Goal: Navigation & Orientation: Understand site structure

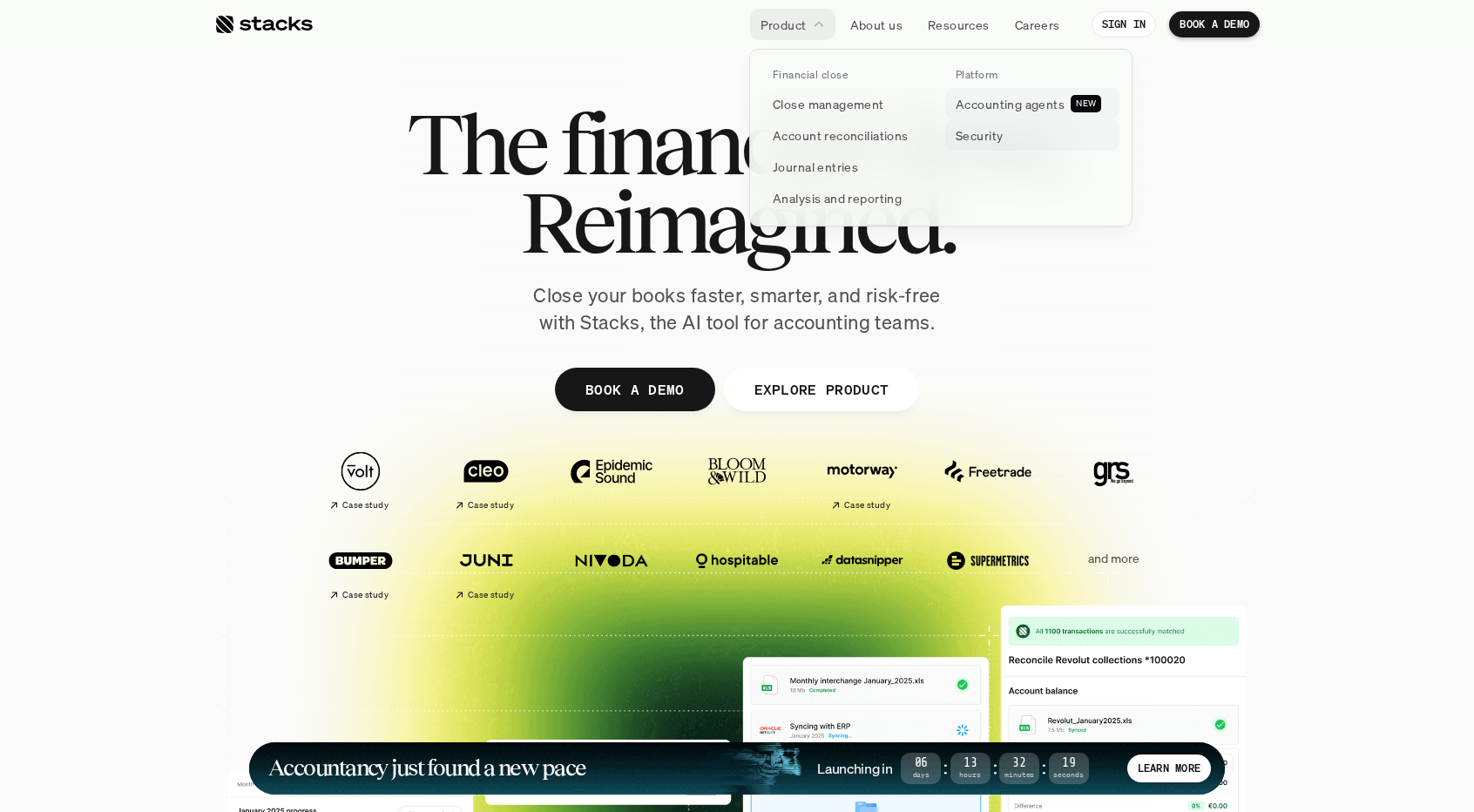
click at [1018, 104] on p "Accounting agents" at bounding box center [1010, 104] width 109 height 18
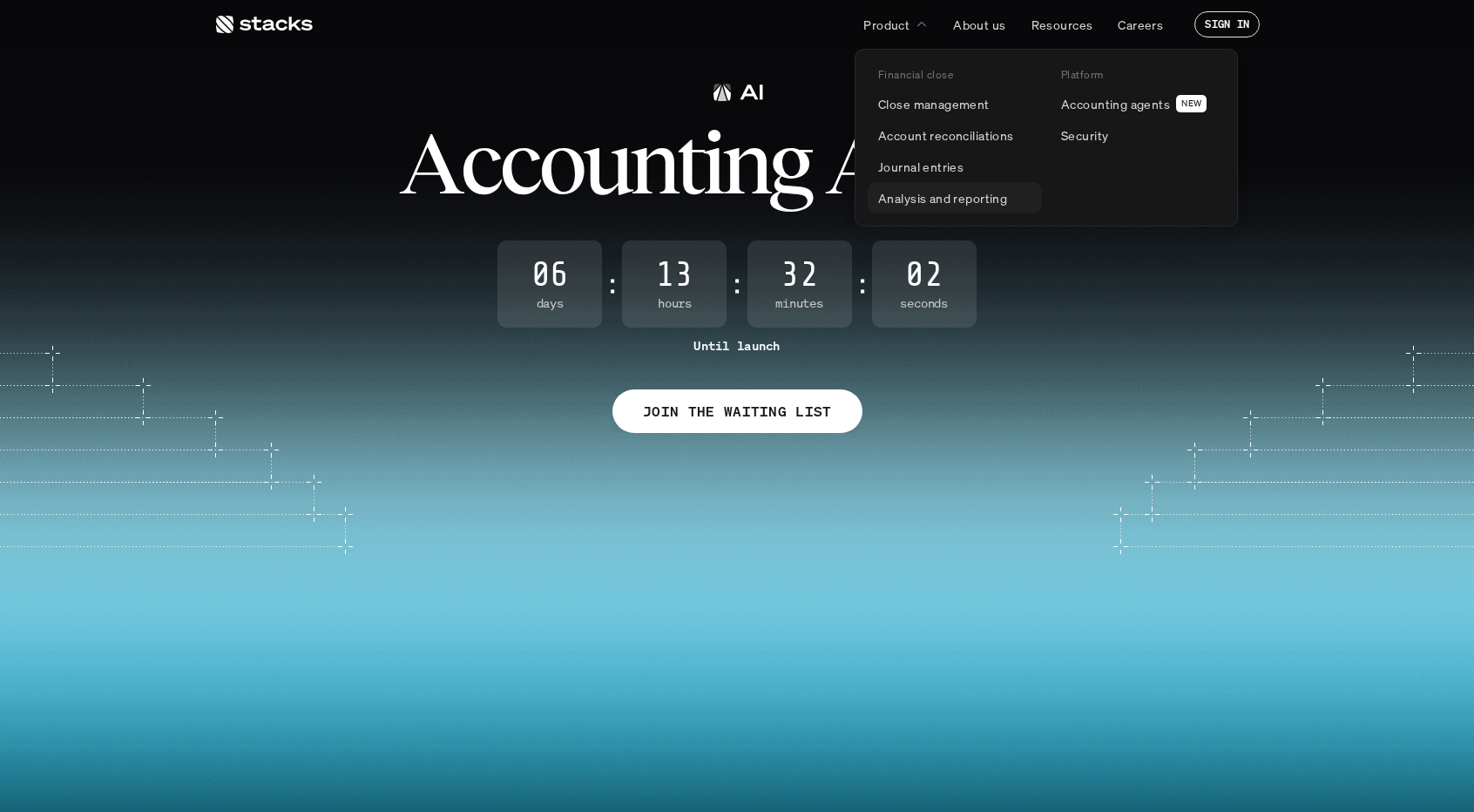
click at [937, 209] on link "Analysis and reporting" at bounding box center [954, 197] width 174 height 32
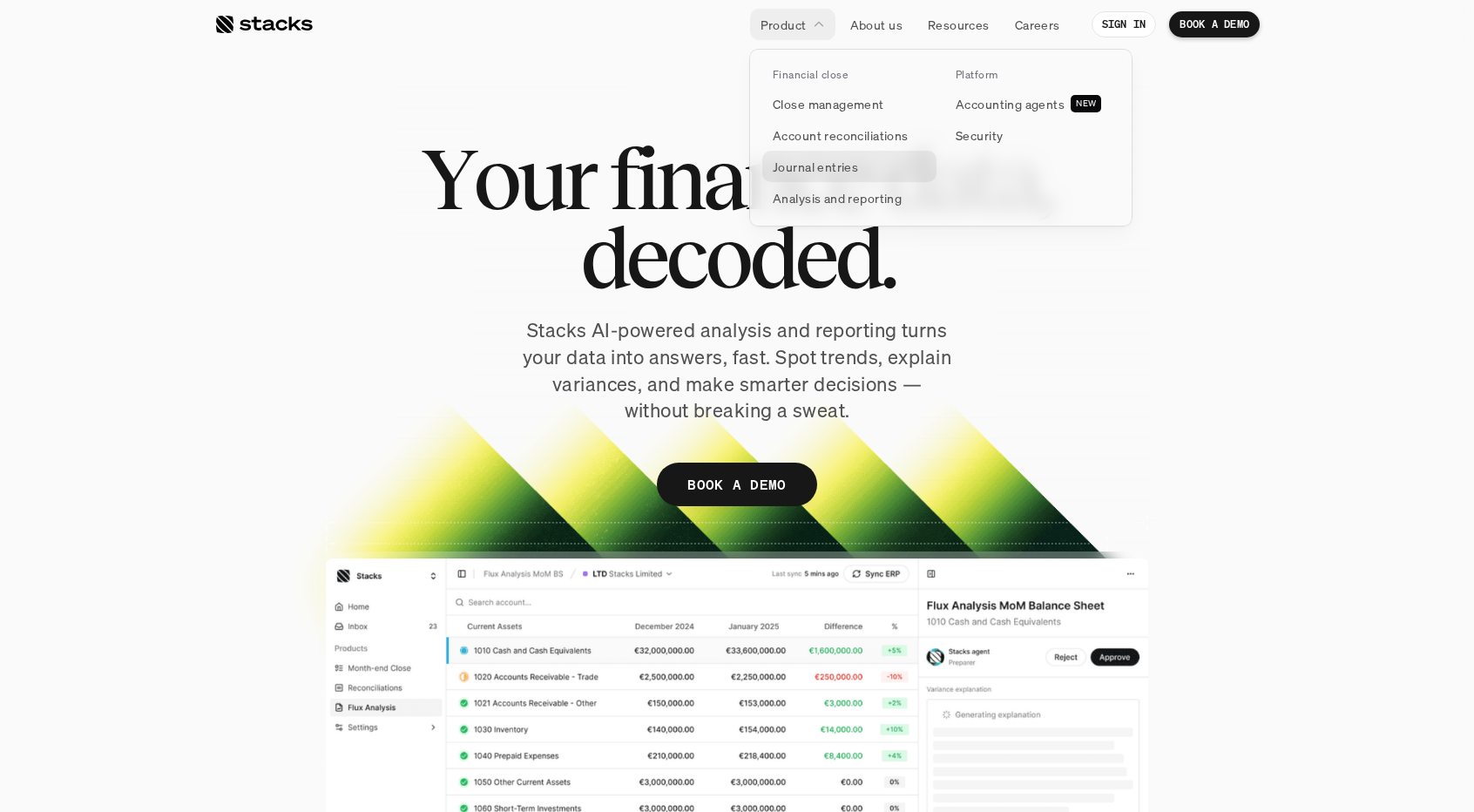
click at [809, 167] on p "Journal entries" at bounding box center [816, 167] width 85 height 18
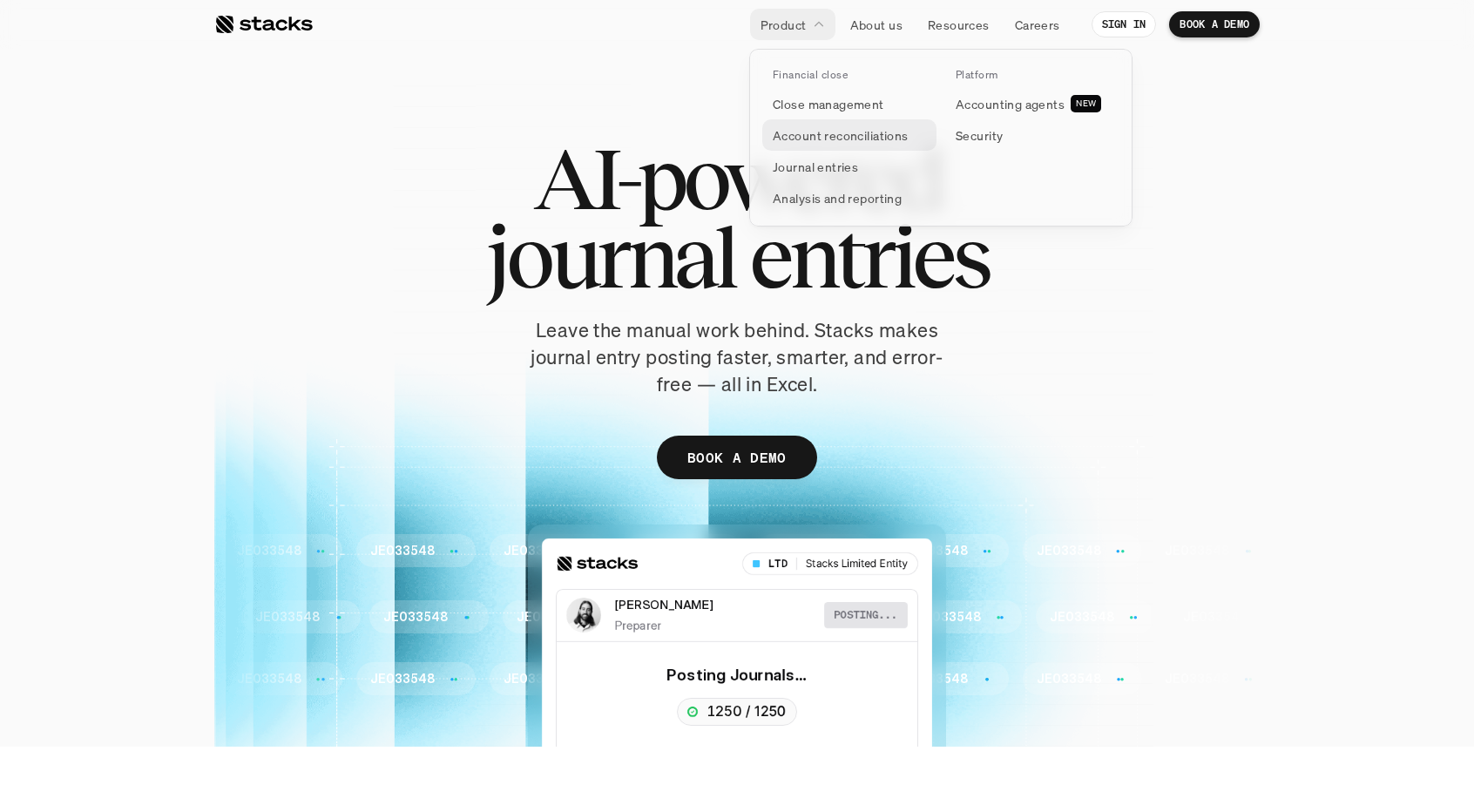
click at [851, 139] on p "Account reconciliations" at bounding box center [841, 136] width 136 height 18
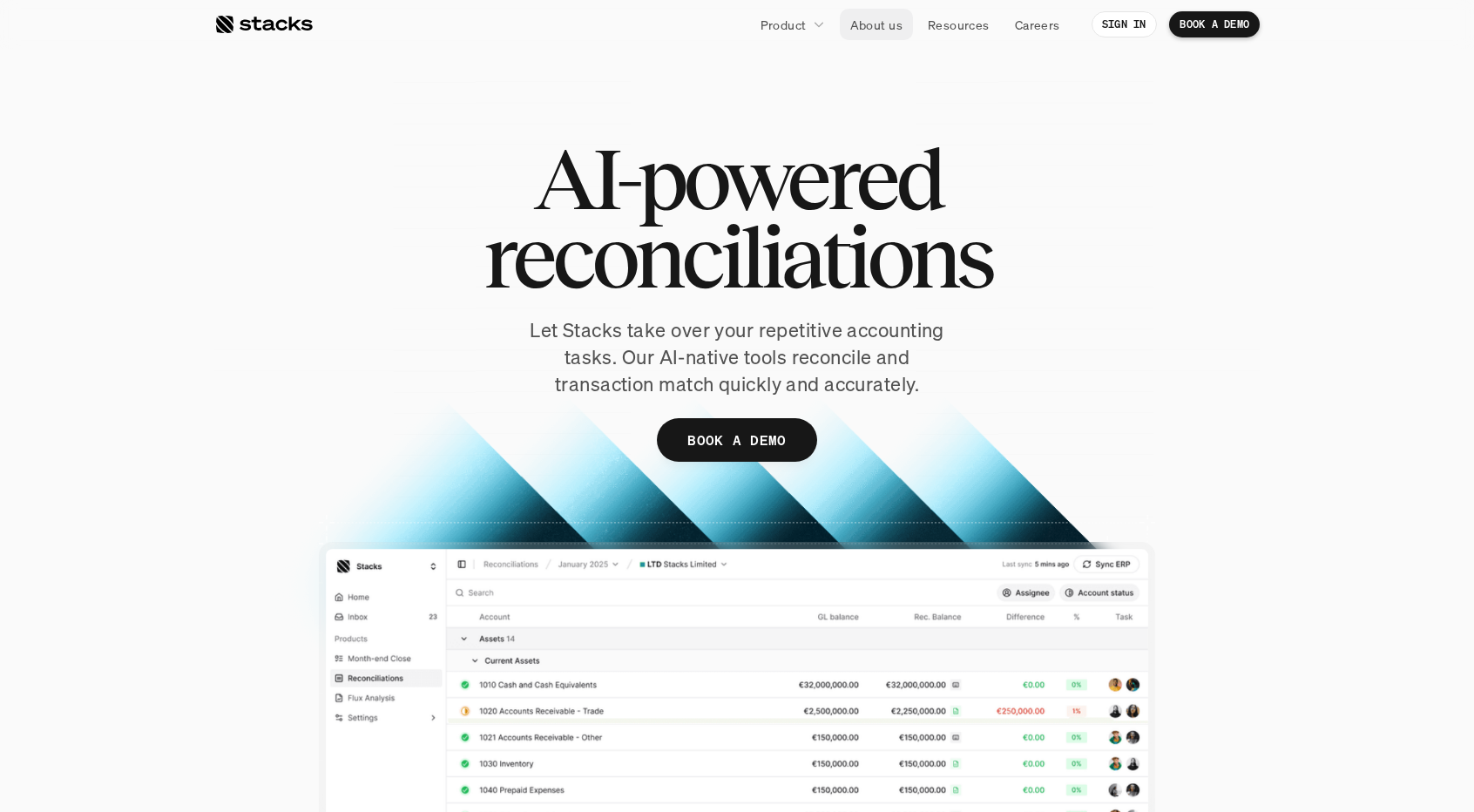
click at [884, 15] on p "About us" at bounding box center [876, 24] width 53 height 18
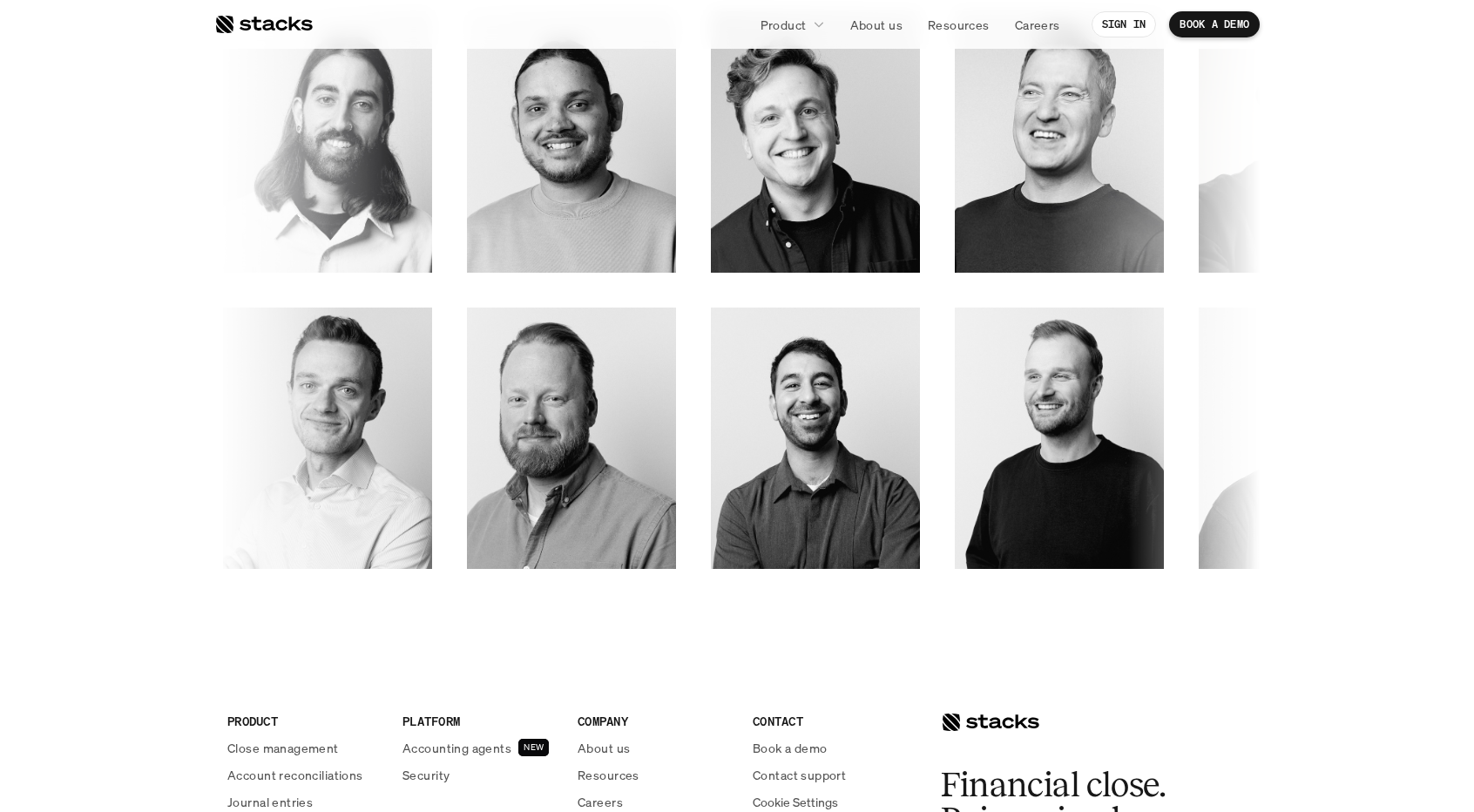
scroll to position [2660, 0]
